Goal: Book appointment/travel/reservation

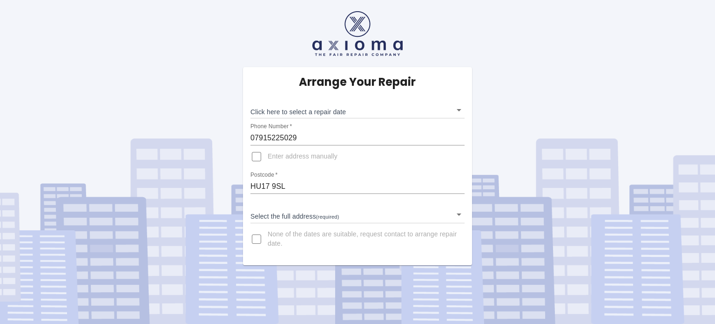
click at [460, 112] on body "Arrange Your Repair Click here to select a repair date ​ Phone Number   * 07915…" at bounding box center [357, 162] width 715 height 324
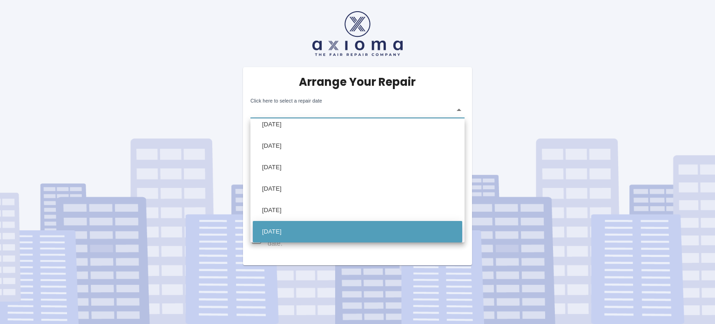
scroll to position [28, 0]
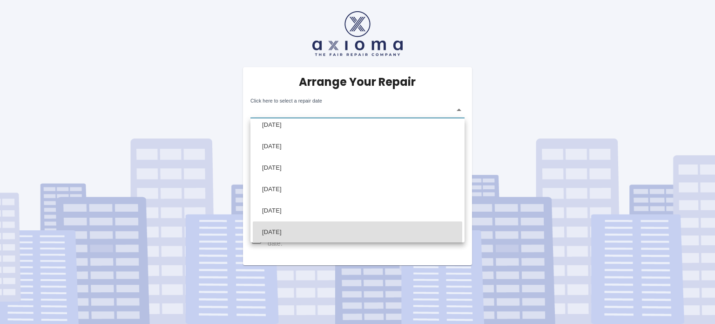
click at [417, 104] on div at bounding box center [357, 162] width 715 height 324
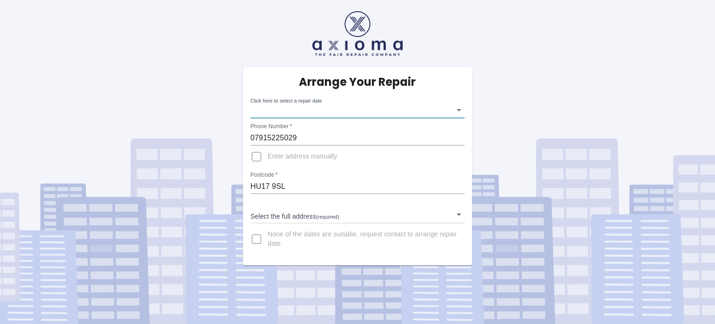
click at [259, 237] on input "None of the dates are suitable, request contact to arrange repair date." at bounding box center [256, 239] width 22 height 22
checkbox input "true"
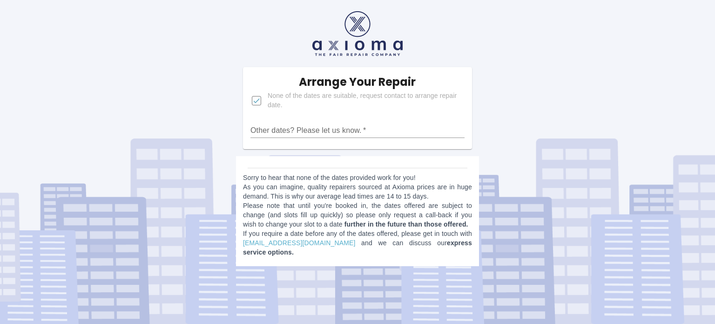
click at [251, 133] on input "Other dates? Please let us know.   *" at bounding box center [357, 130] width 214 height 15
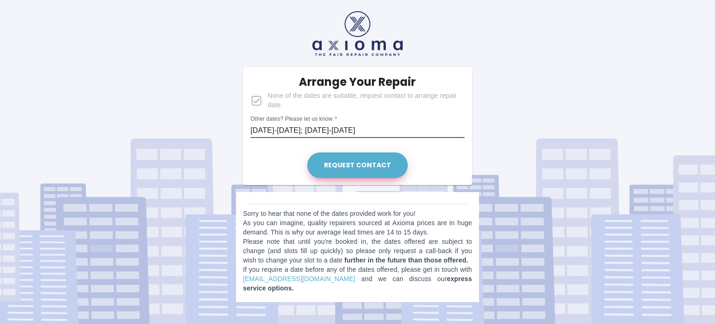
type input "[DATE]-[DATE]; [DATE]-[DATE]"
click at [374, 163] on button "Request contact" at bounding box center [357, 165] width 101 height 26
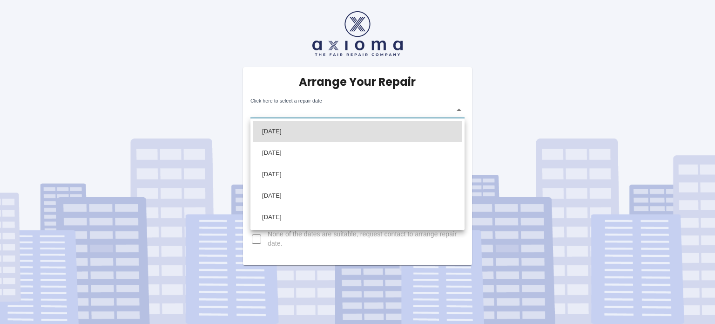
click at [459, 108] on body "Arrange Your Repair Click here to select a repair date ​ Phone Number   * 07915…" at bounding box center [357, 162] width 715 height 324
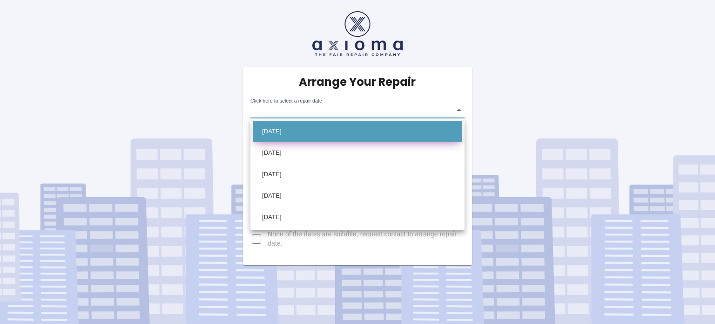
click at [282, 132] on li "Mon Oct 20 2025" at bounding box center [357, 131] width 209 height 21
type input "2025-10-20T00:00:00.000Z"
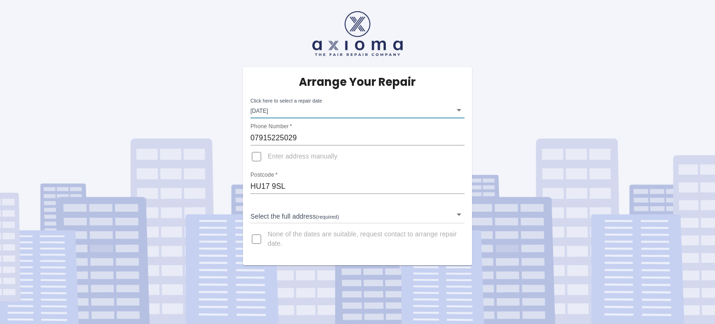
click at [255, 158] on input "Enter address manually" at bounding box center [256, 156] width 22 height 22
checkbox input "true"
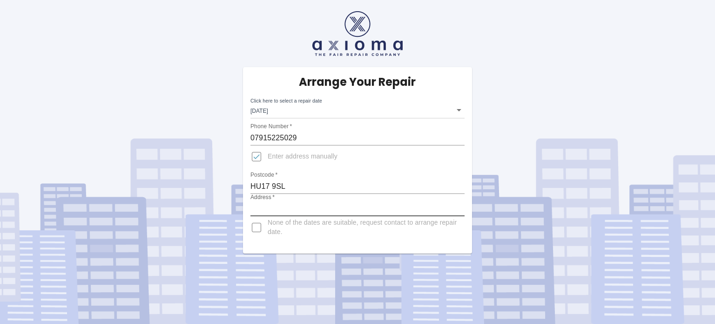
click at [254, 211] on input "Address   *" at bounding box center [357, 208] width 214 height 15
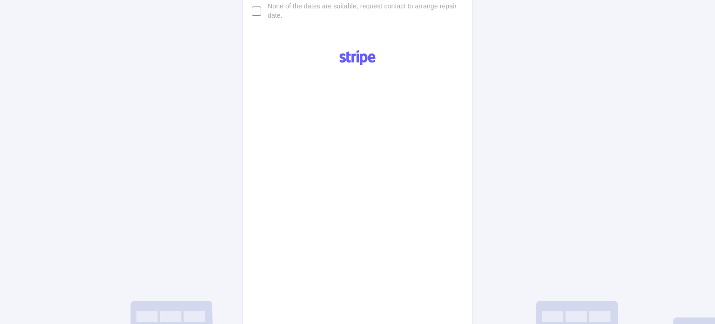
scroll to position [223, 0]
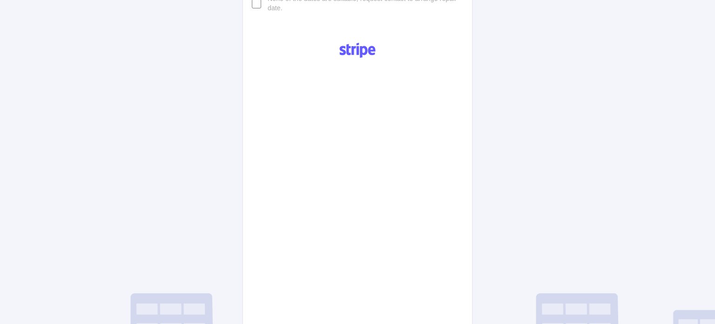
type input "6 Beechtree Way, High Farm Holiday Park, Routh"
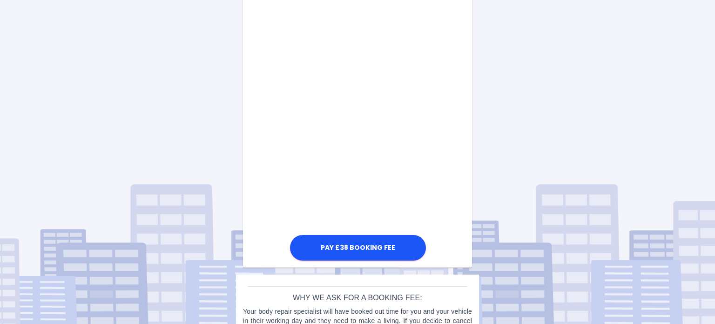
scroll to position [334, 0]
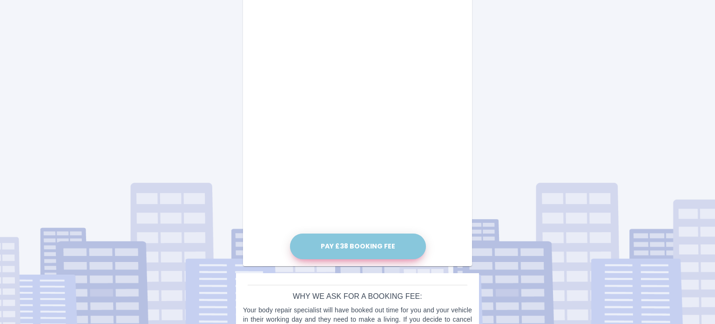
click at [346, 243] on button "Pay £38 Booking Fee" at bounding box center [358, 246] width 136 height 26
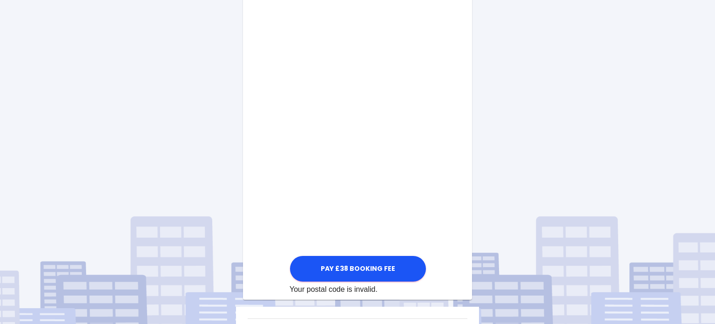
scroll to position [494, 0]
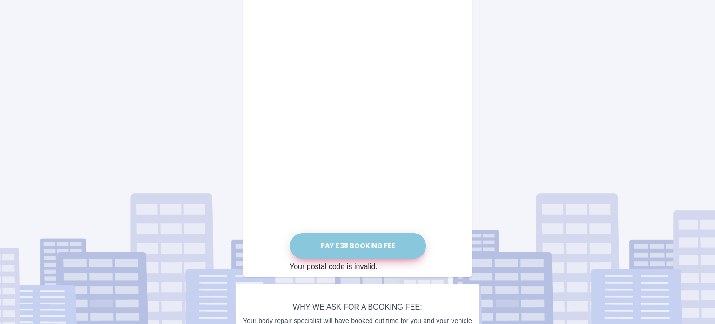
click at [356, 244] on button "Pay £38 Booking Fee" at bounding box center [358, 246] width 136 height 26
